Goal: Download file/media

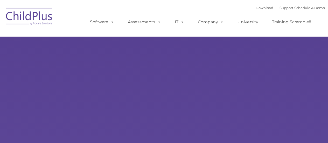
type input ""
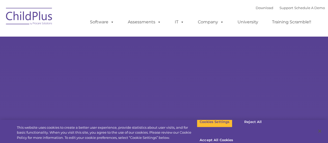
select select "MEDIUM"
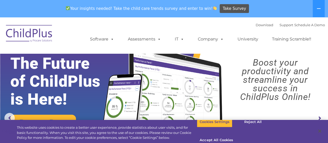
drag, startPoint x: 181, startPoint y: 0, endPoint x: 201, endPoint y: 28, distance: 34.1
click at [201, 28] on div "Download Support | Schedule A Demo  MENU MENU Software ChildPlus: The original…" at bounding box center [202, 35] width 245 height 29
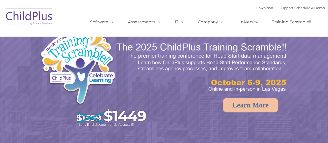
select select "MEDIUM"
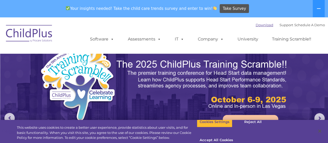
click at [258, 24] on link "Download" at bounding box center [265, 25] width 18 height 4
